Goal: Complete application form: Complete application form

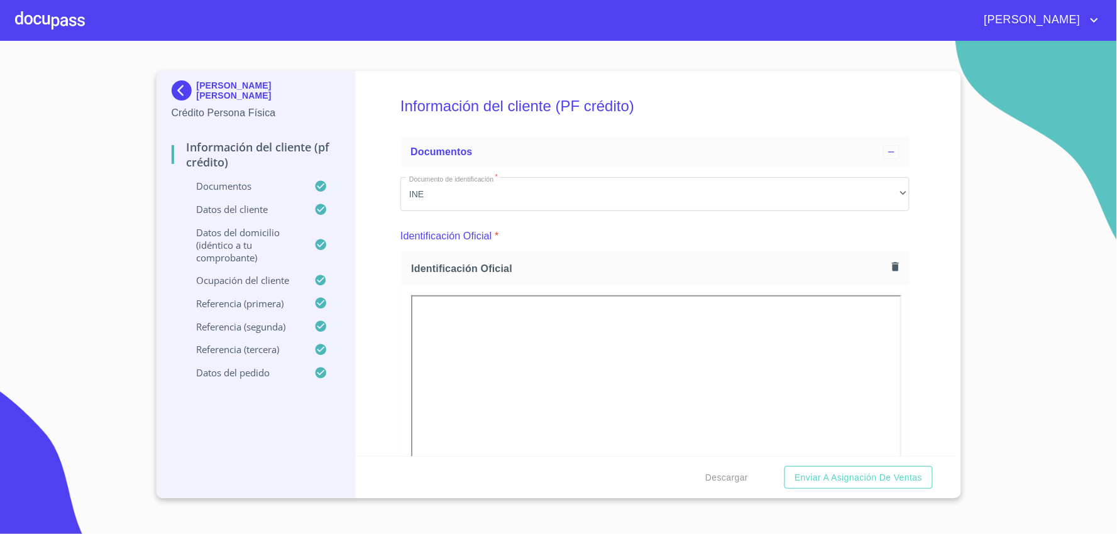
click at [700, 466] on button "Descargar" at bounding box center [726, 477] width 53 height 23
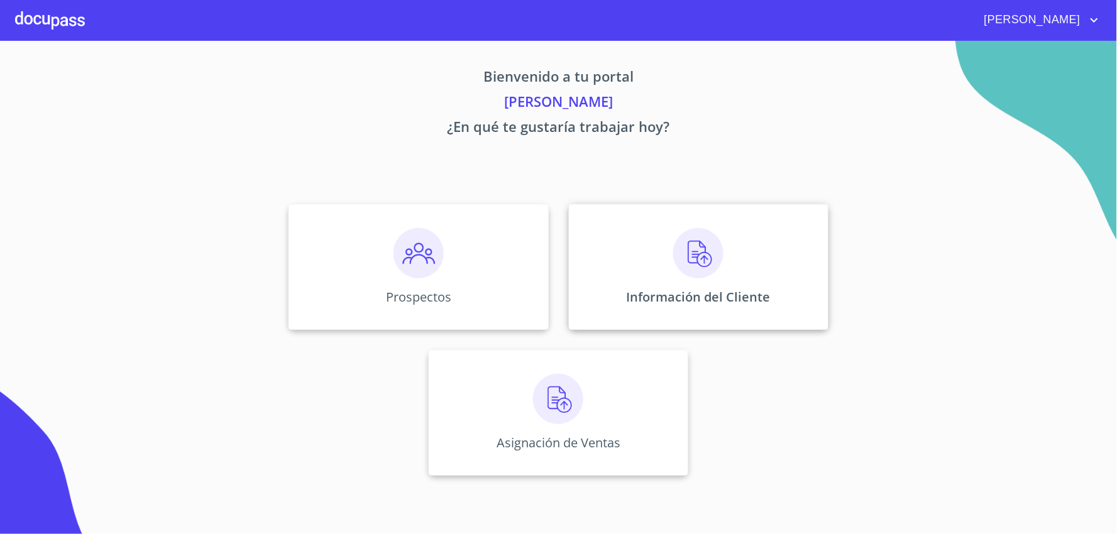
click at [727, 280] on div "Información del Cliente" at bounding box center [699, 267] width 260 height 126
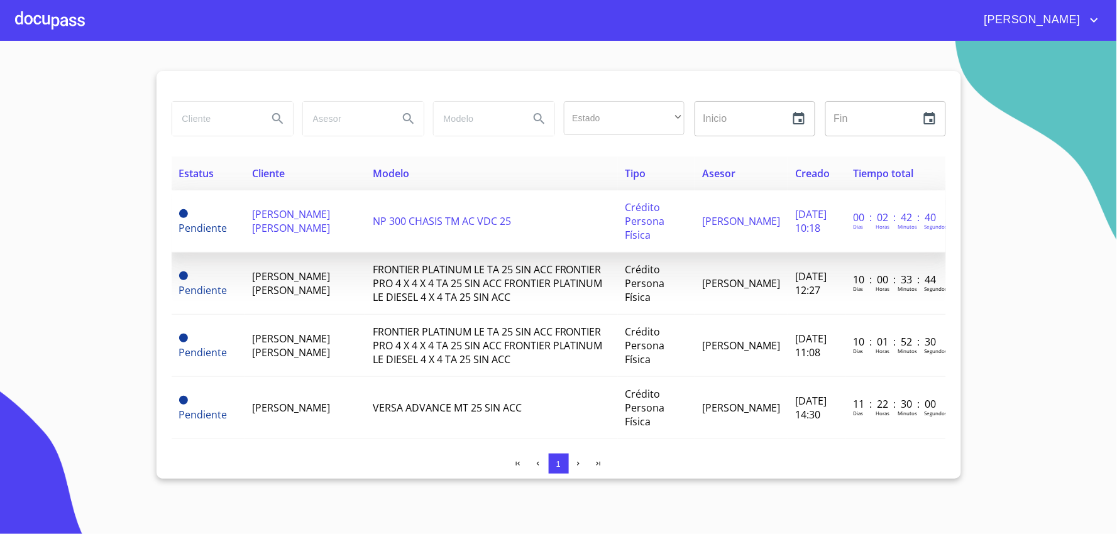
click at [196, 219] on td "Pendiente" at bounding box center [209, 221] width 74 height 62
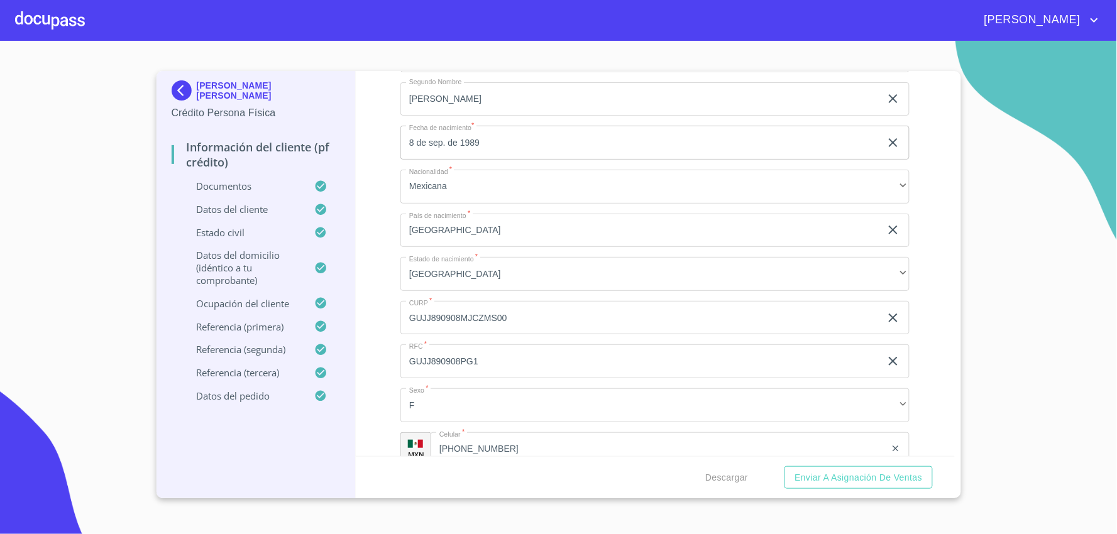
scroll to position [4487, 0]
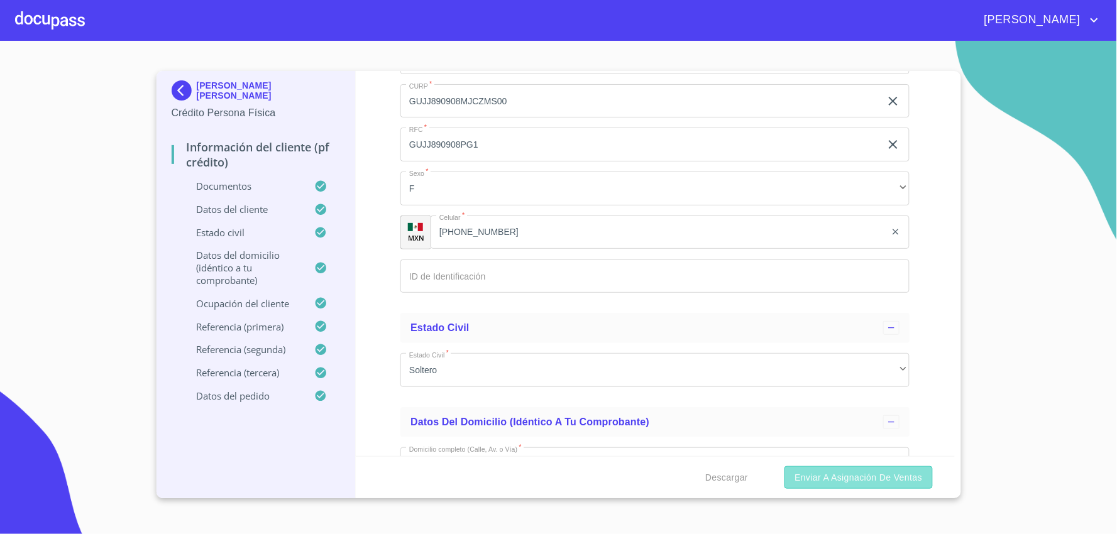
click at [902, 470] on span "Enviar a Asignación de Ventas" at bounding box center [859, 478] width 128 height 16
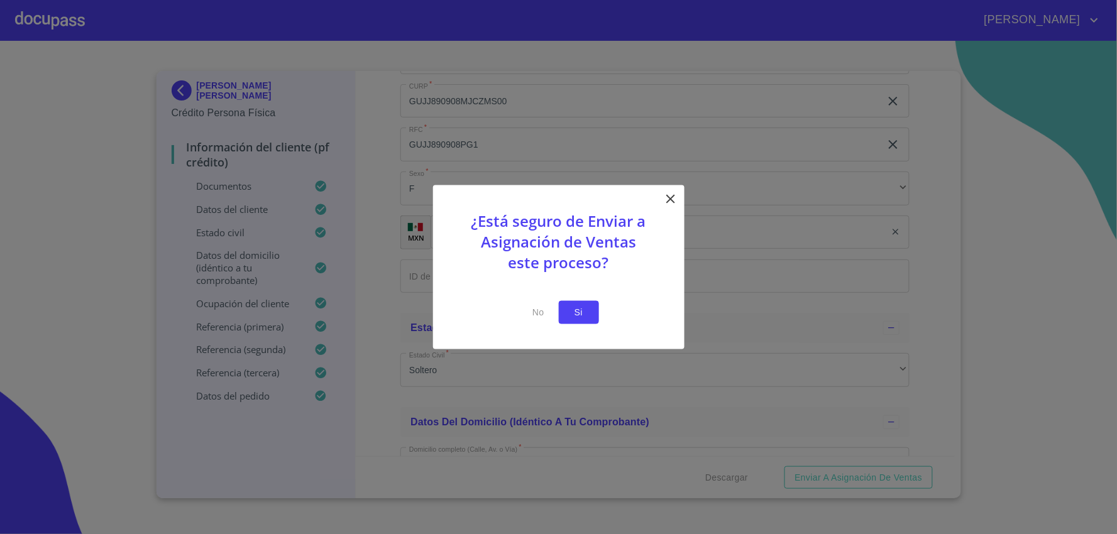
click at [588, 316] on span "Si" at bounding box center [579, 313] width 20 height 16
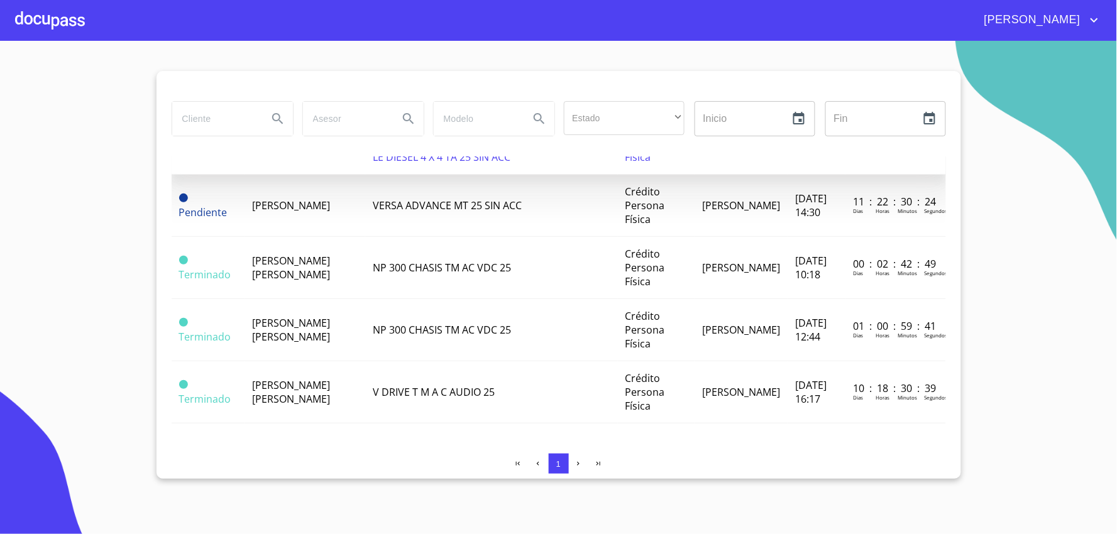
scroll to position [167, 0]
